Goal: Find specific page/section: Find specific page/section

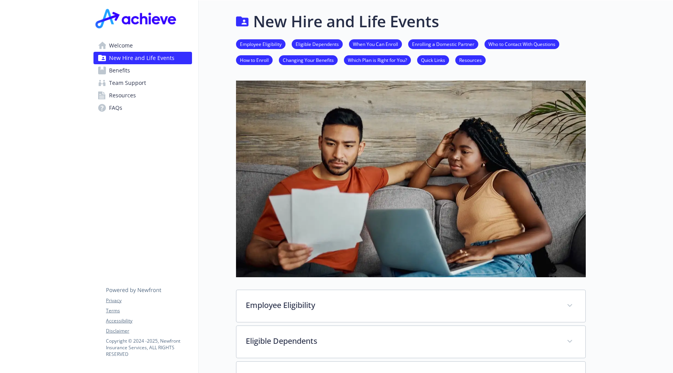
scroll to position [458, 0]
